Goal: Information Seeking & Learning: Learn about a topic

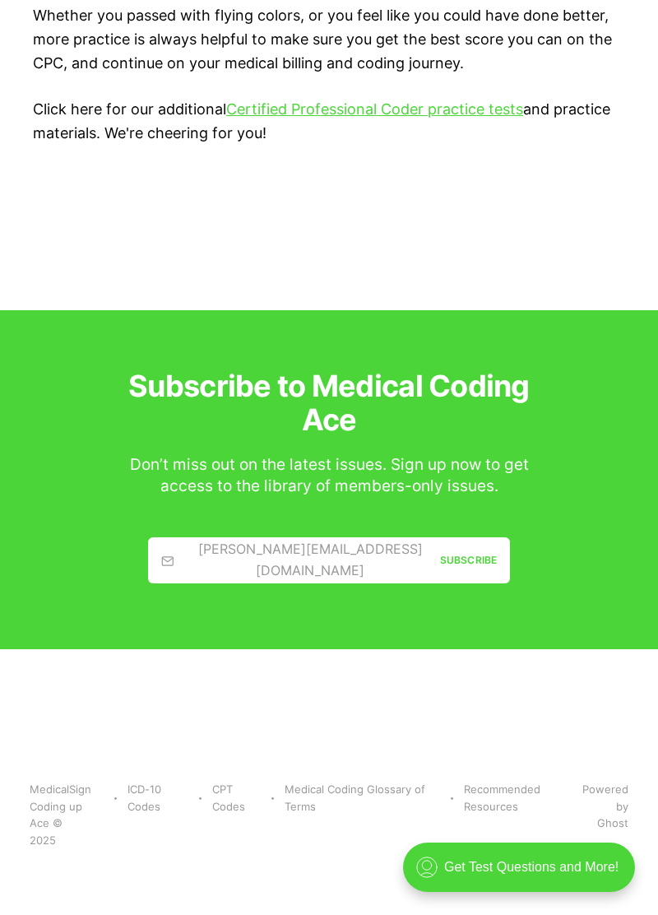
scroll to position [4783, 0]
click at [347, 583] on link "jamie@example.com Subscribe" at bounding box center [329, 560] width 362 height 46
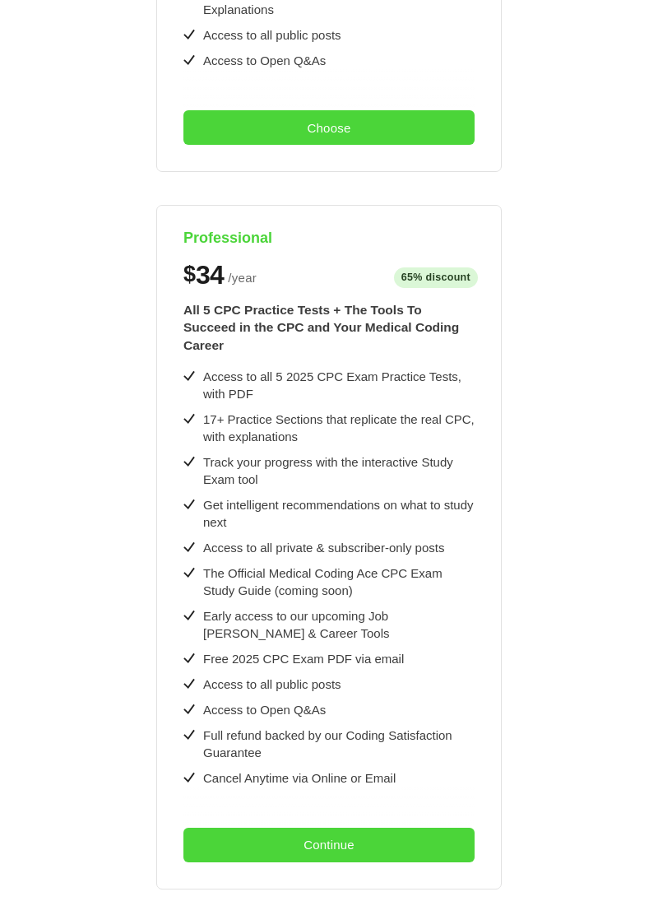
scroll to position [692, 0]
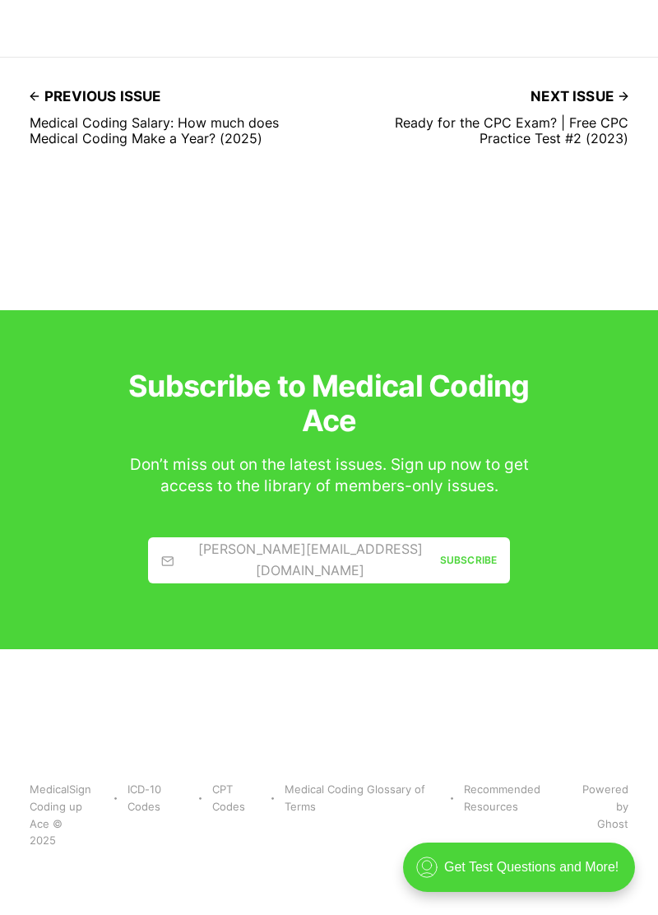
scroll to position [6259, 0]
